Goal: Find specific page/section: Find specific page/section

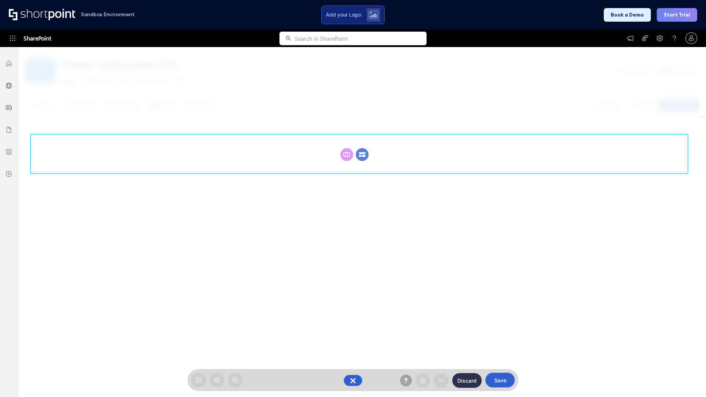
scroll to position [101, 0]
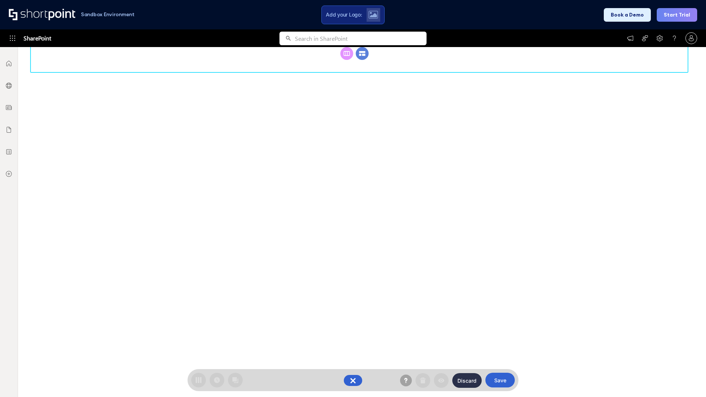
click at [362, 53] on circle at bounding box center [362, 53] width 13 height 13
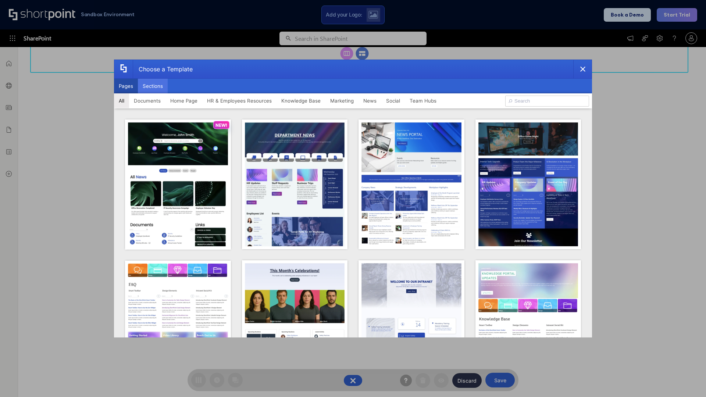
click at [153, 86] on button "Sections" at bounding box center [153, 86] width 30 height 15
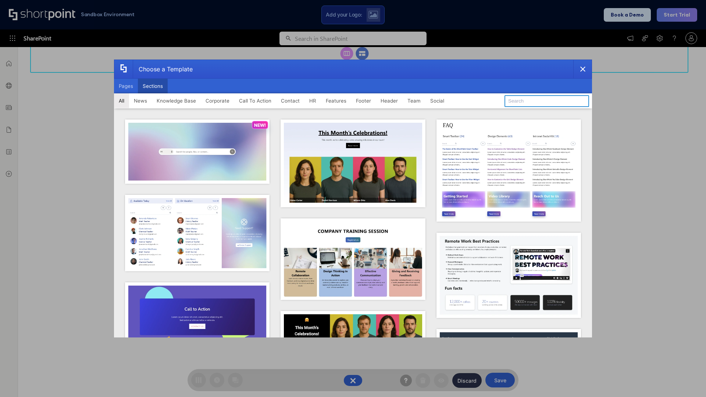
type input "Footer 7"
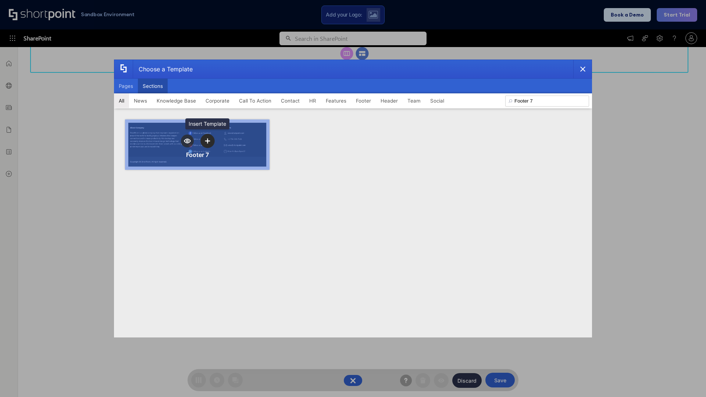
click at [208, 141] on icon "template selector" at bounding box center [207, 140] width 5 height 5
